Goal: Task Accomplishment & Management: Manage account settings

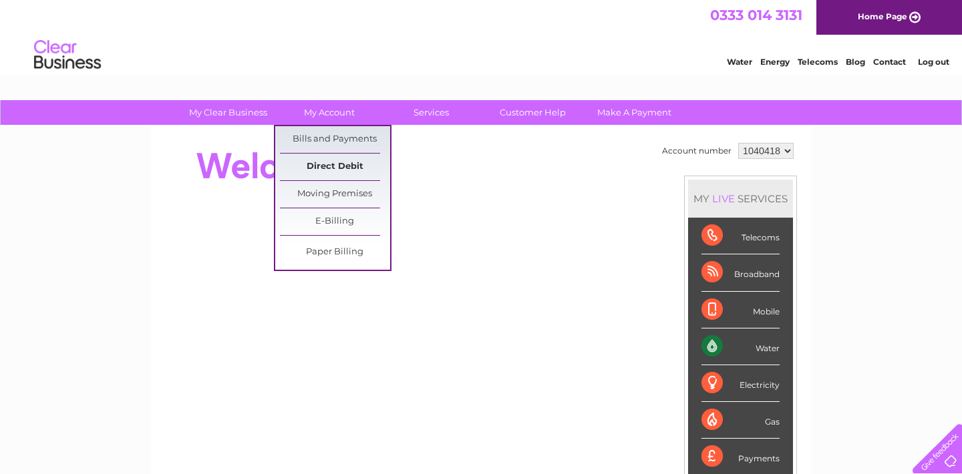
click at [328, 168] on link "Direct Debit" at bounding box center [335, 167] width 110 height 27
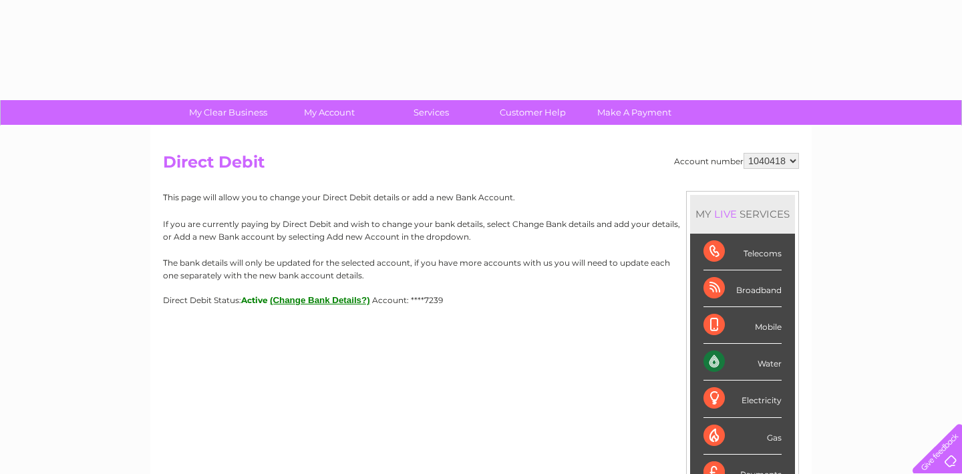
click at [350, 296] on button "(Change Bank Details?)" at bounding box center [320, 300] width 100 height 10
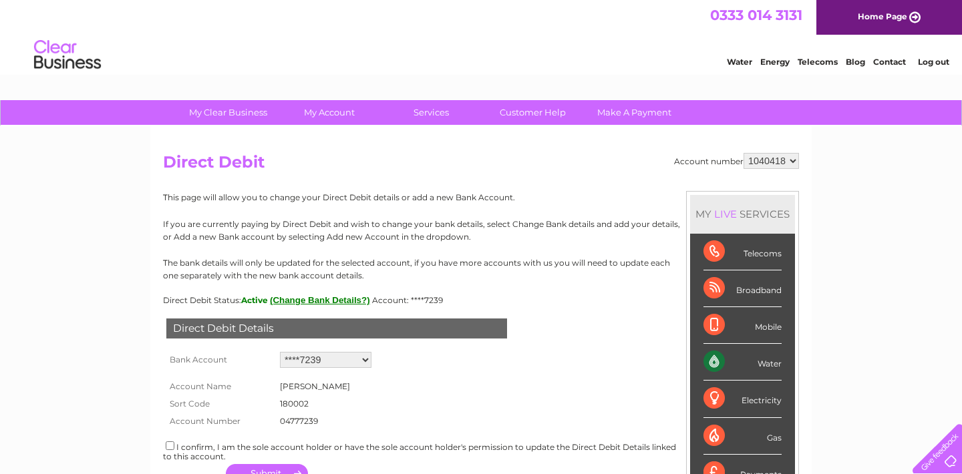
click at [365, 360] on select "Add new account ****7239 ****6666 ****6666" at bounding box center [325, 360] width 91 height 16
select select "0"
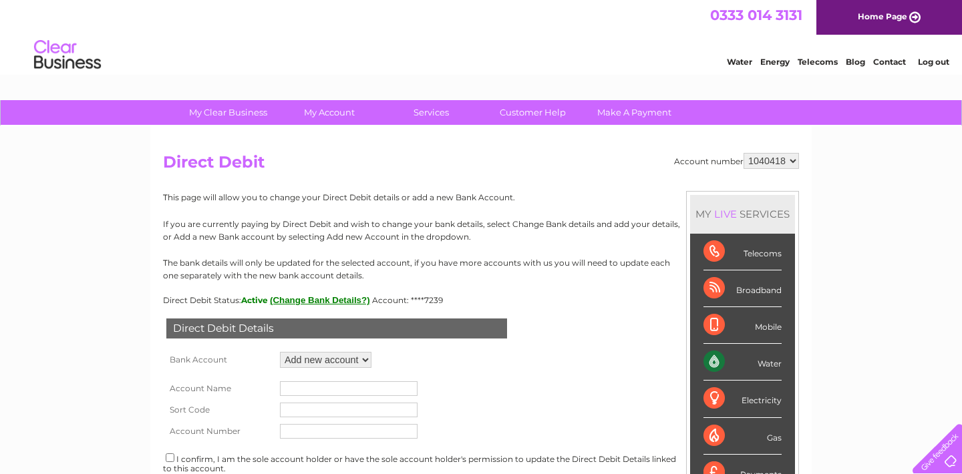
click at [323, 392] on input "text" at bounding box center [349, 388] width 138 height 15
click at [342, 389] on input "Gavin Neilson & Lynne Neilson" at bounding box center [349, 388] width 138 height 15
type input "Gavin & Lynne Neilson"
click at [331, 417] on input "text" at bounding box center [349, 410] width 138 height 15
type input "80-83-52"
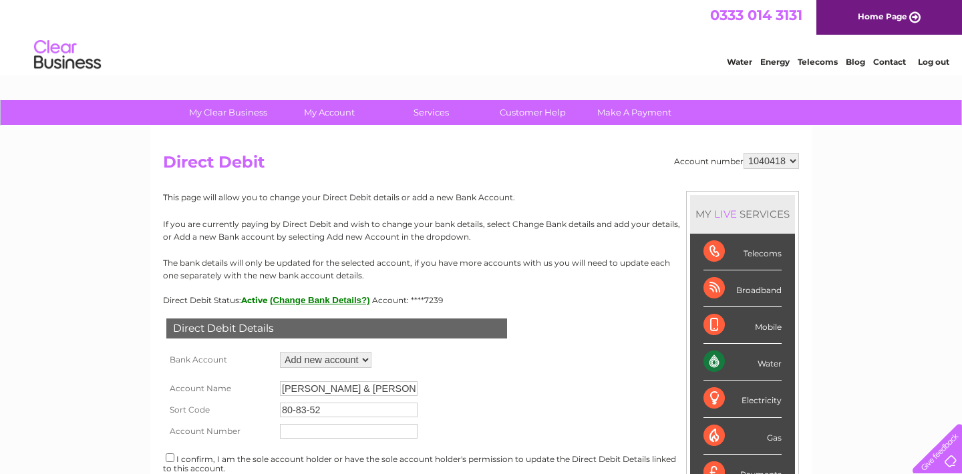
click at [319, 437] on input "text" at bounding box center [349, 431] width 138 height 15
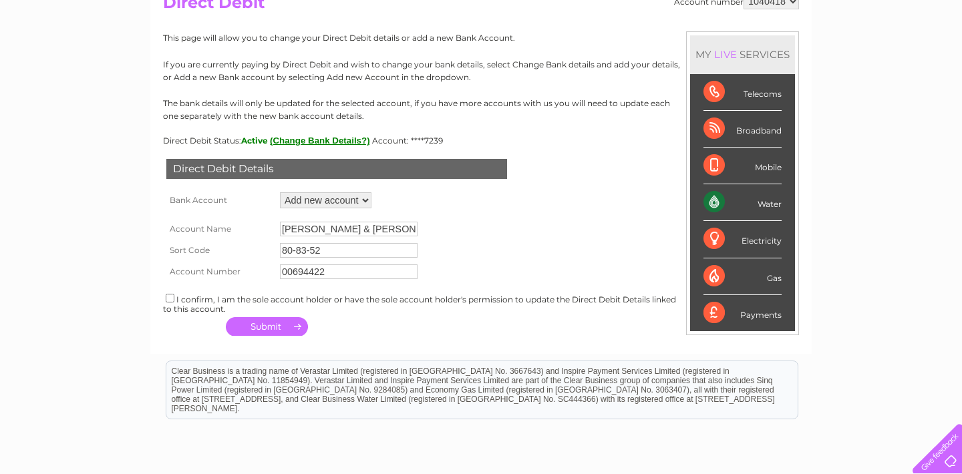
scroll to position [159, 0]
type input "00694422"
click at [172, 306] on div "I confirm, I am the sole account holder or have the sole account holder's permi…" at bounding box center [481, 303] width 636 height 22
click at [171, 303] on input "checkbox" at bounding box center [170, 298] width 9 height 9
checkbox input "true"
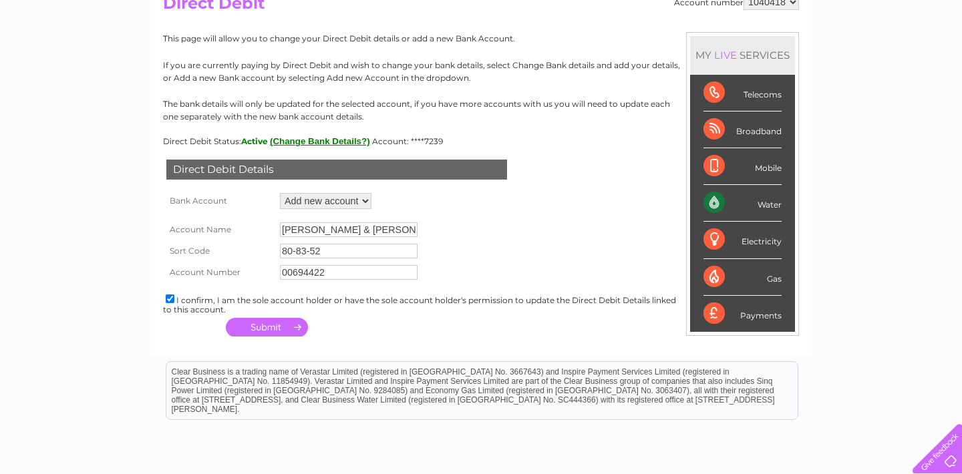
click at [255, 337] on button "button" at bounding box center [267, 327] width 82 height 19
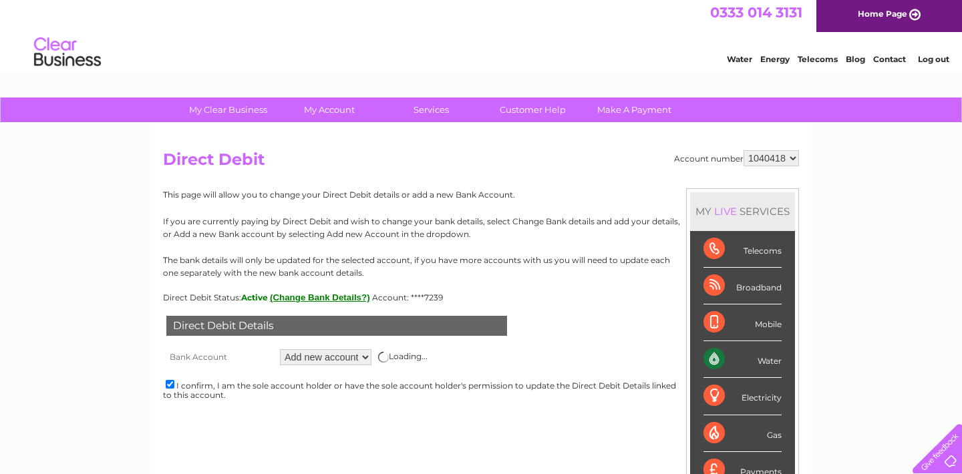
scroll to position [0, 0]
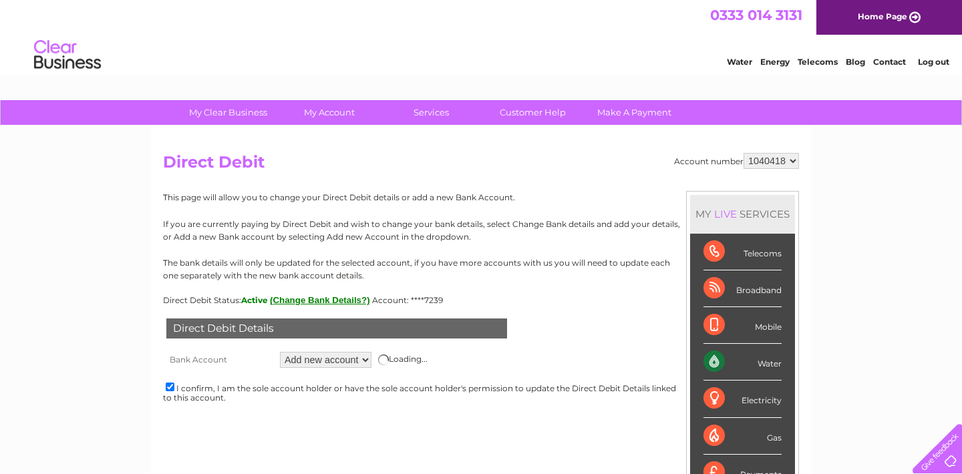
click at [365, 362] on select "Add new account ****7239 ****6666 ****6666" at bounding box center [325, 360] width 91 height 16
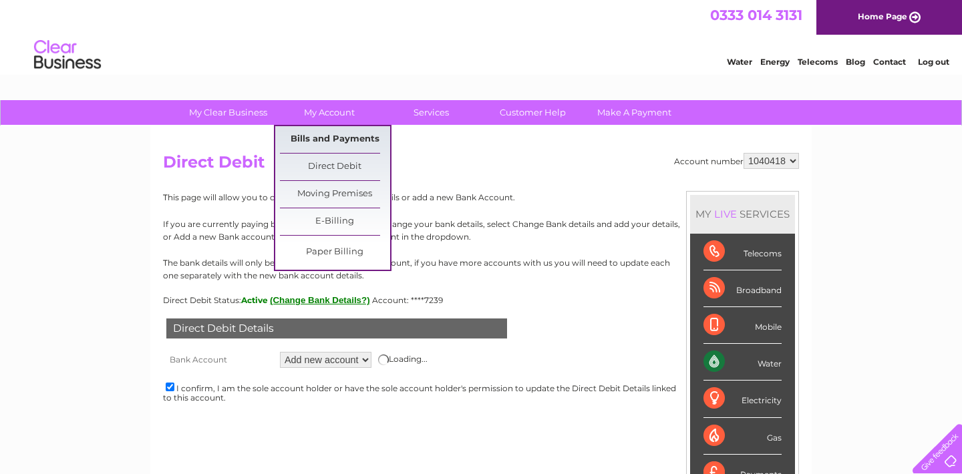
click at [329, 141] on link "Bills and Payments" at bounding box center [335, 139] width 110 height 27
